Goal: Task Accomplishment & Management: Use online tool/utility

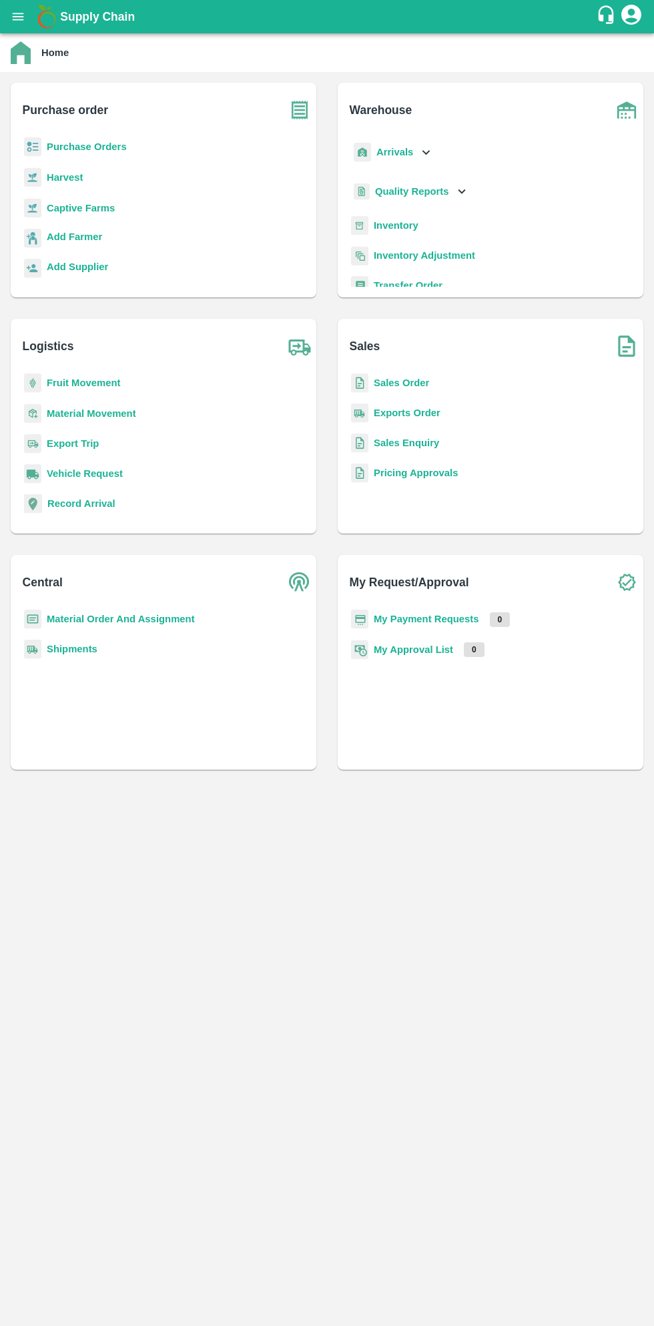
click at [99, 143] on b "Purchase Orders" at bounding box center [87, 146] width 80 height 11
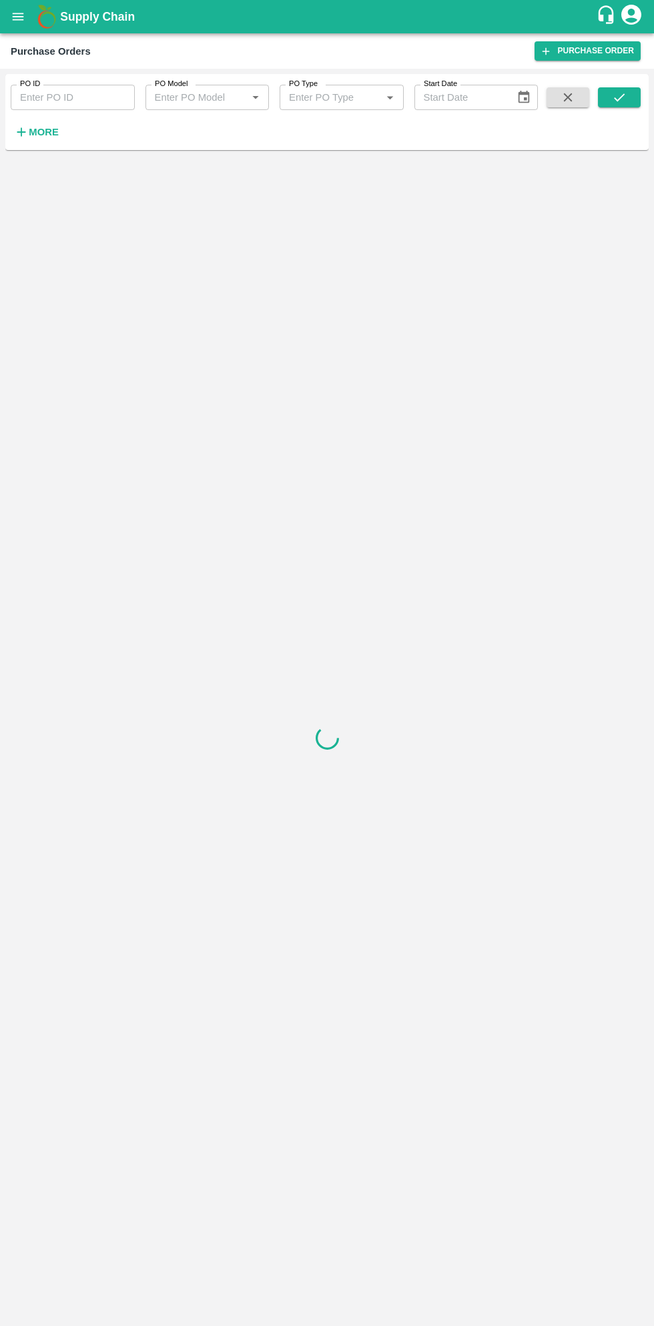
click at [49, 132] on strong "More" at bounding box center [44, 132] width 30 height 11
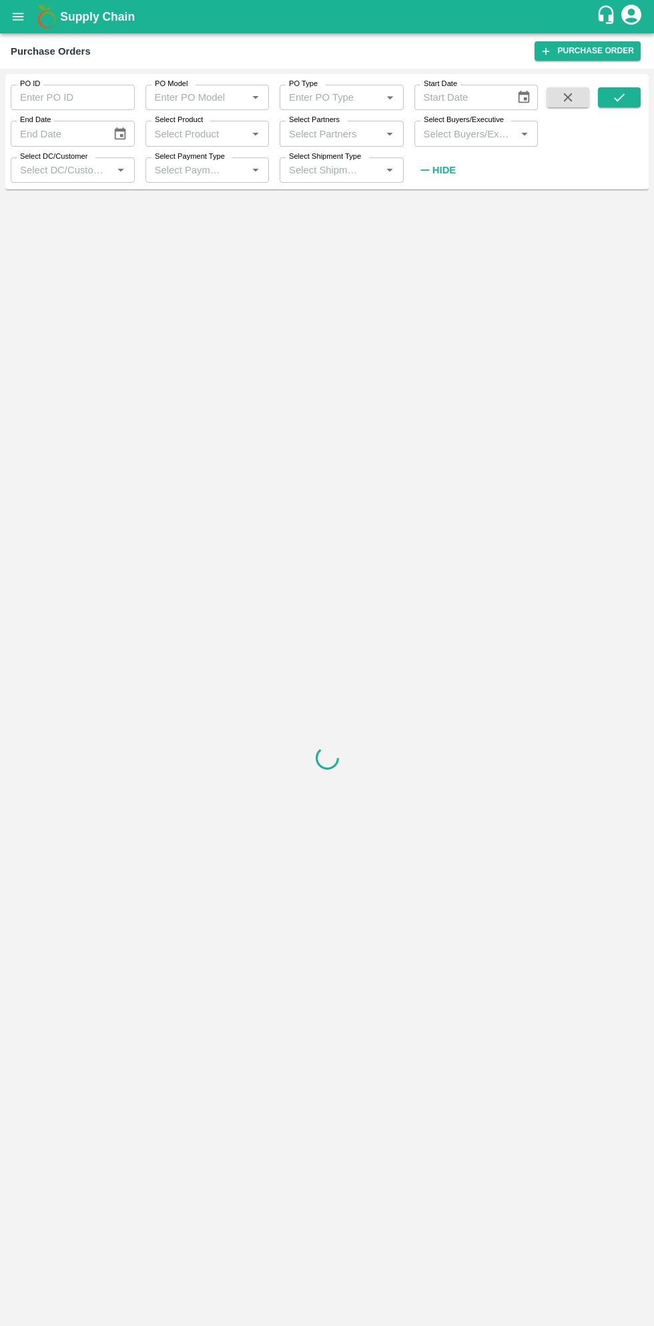
click at [478, 133] on input "Select Buyers/Executive" at bounding box center [465, 133] width 94 height 17
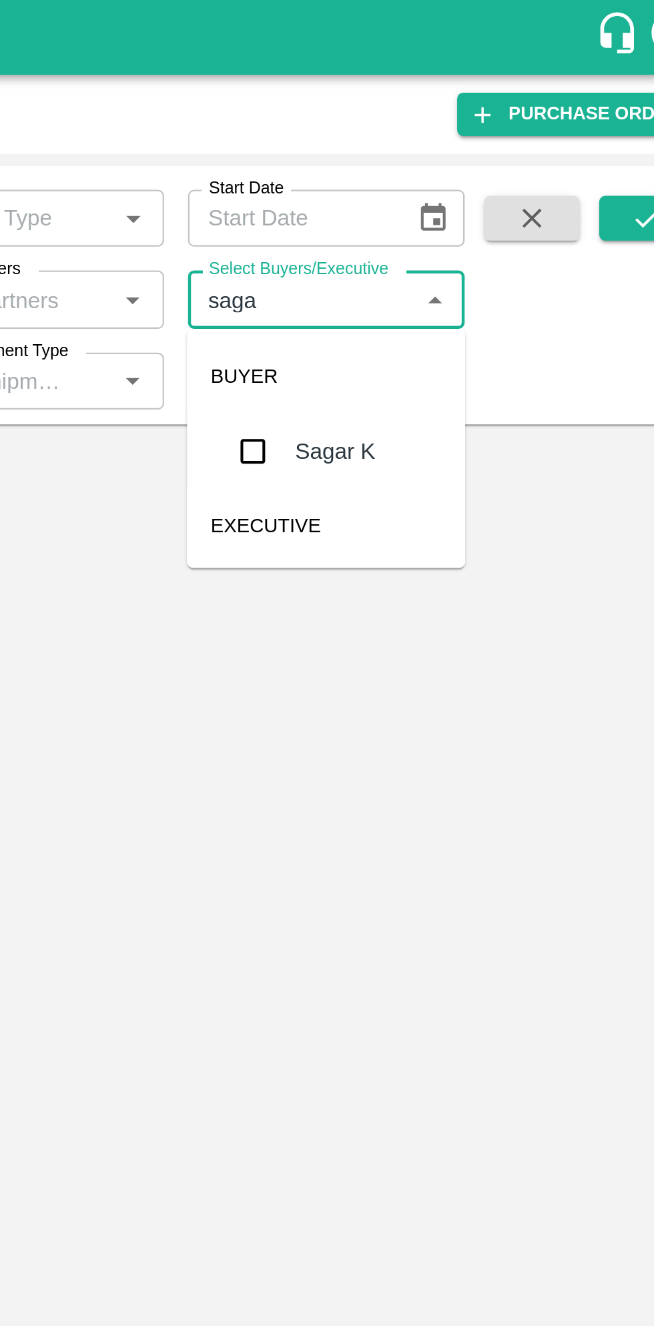
type input "sagar"
click at [449, 197] on input "checkbox" at bounding box center [443, 201] width 27 height 27
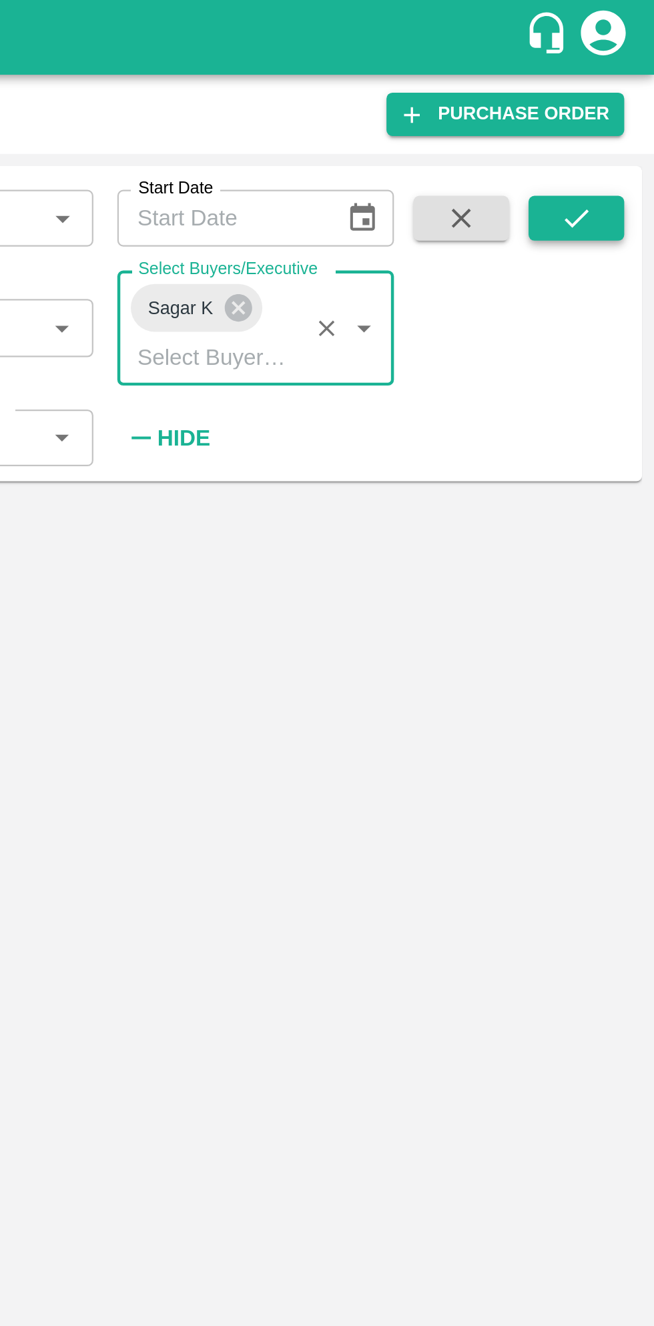
click at [623, 97] on icon "submit" at bounding box center [619, 97] width 15 height 15
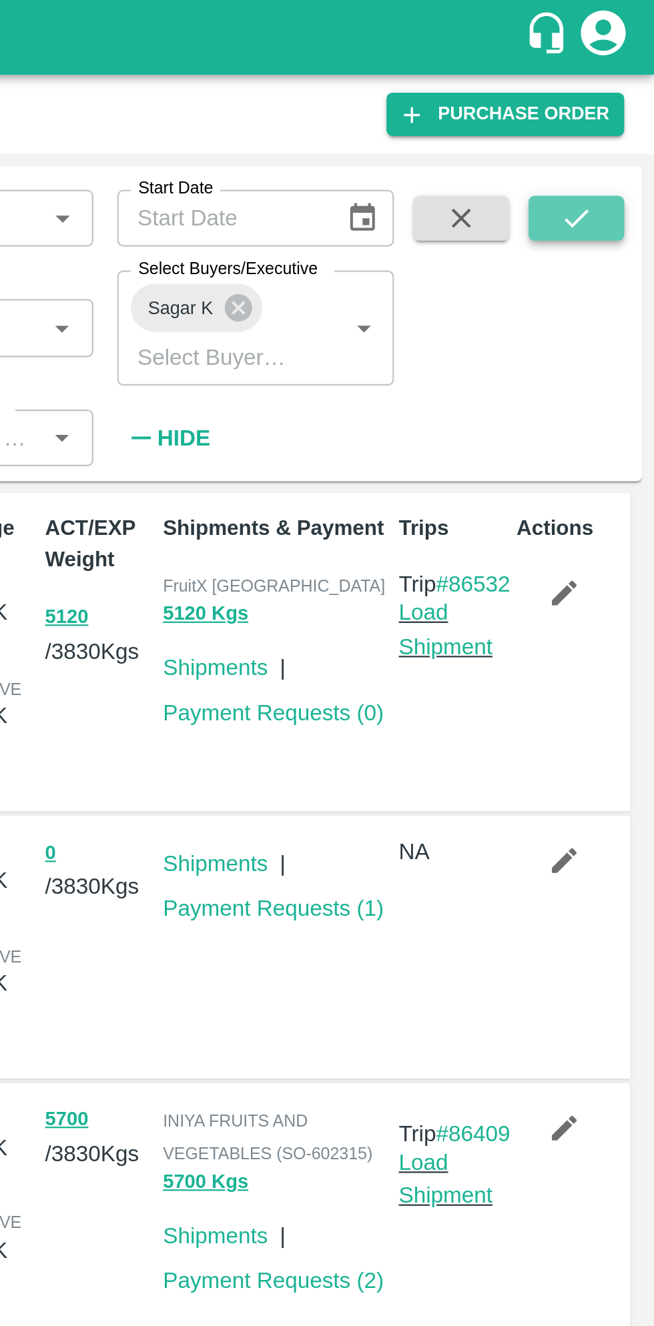
click at [622, 99] on icon "submit" at bounding box center [619, 97] width 15 height 15
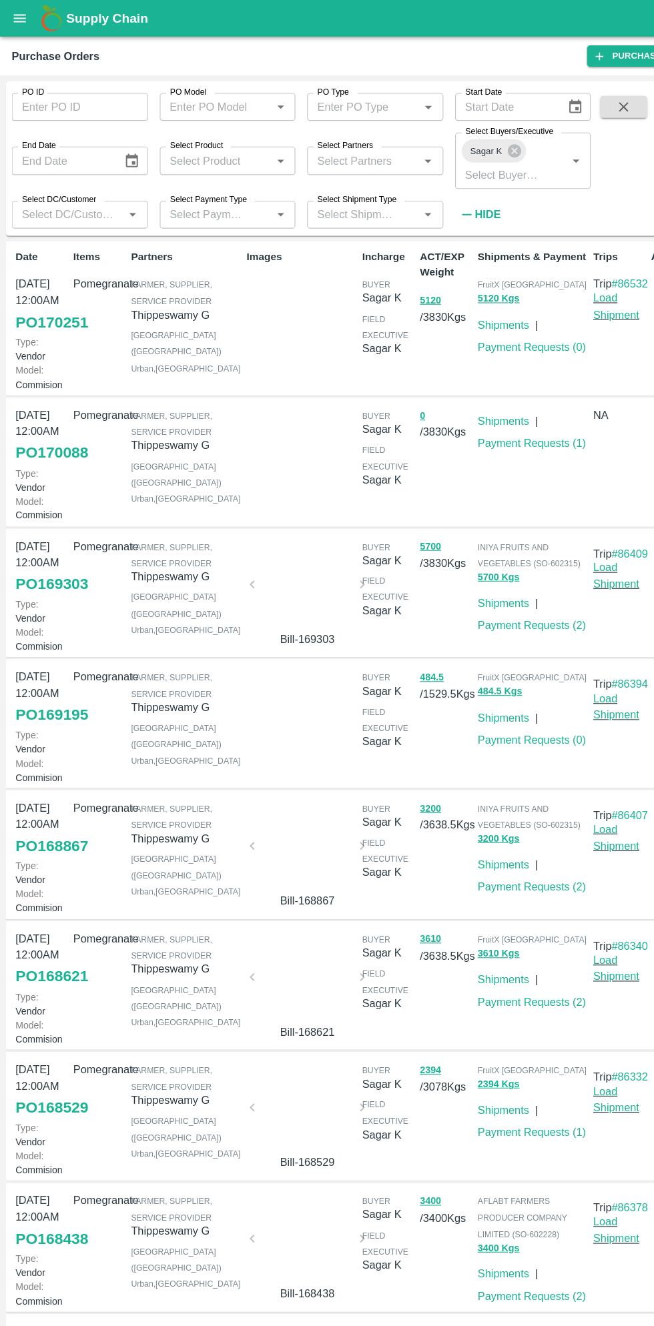
click at [38, 663] on link "PO 169195" at bounding box center [47, 651] width 66 height 24
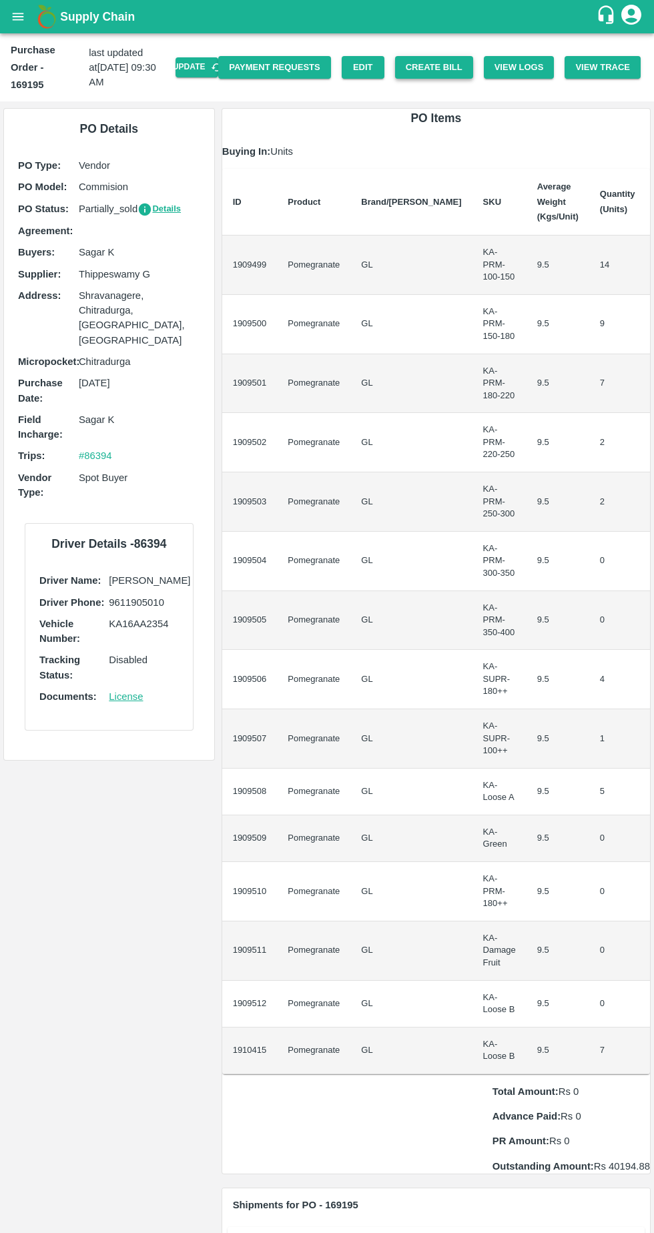
click at [446, 59] on button "Create Bill" at bounding box center [434, 67] width 78 height 23
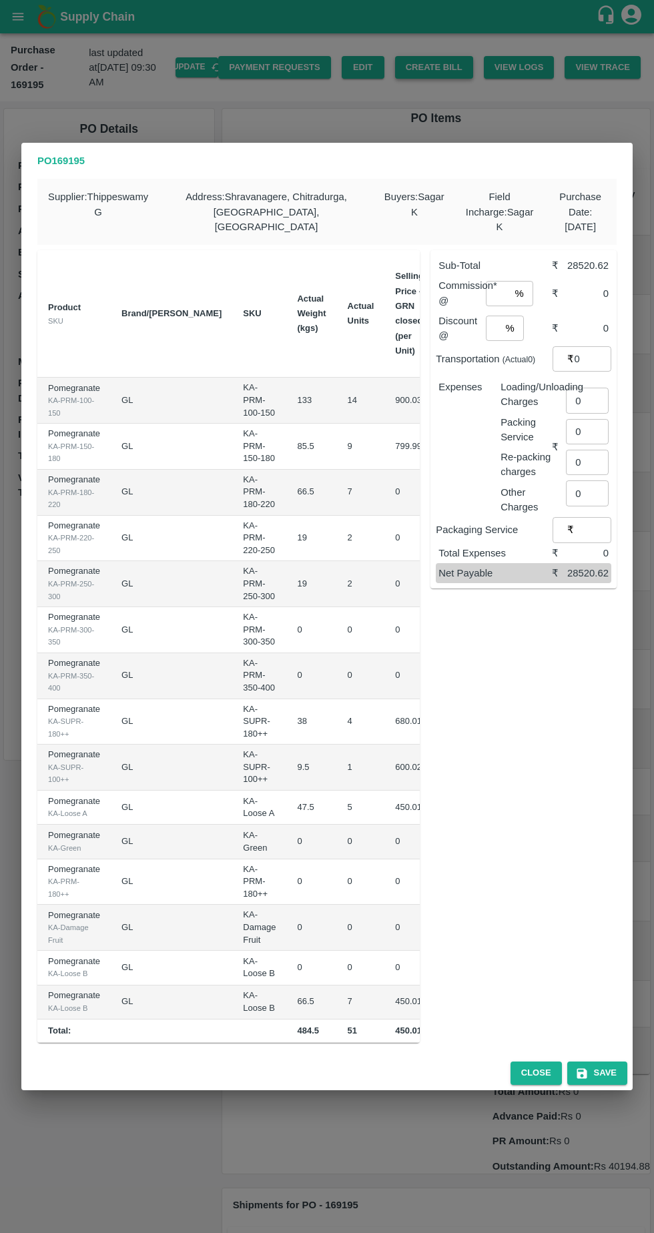
scroll to position [0, 139]
